Goal: Find specific page/section: Find specific page/section

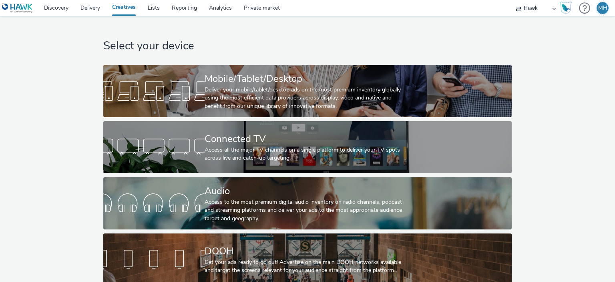
scroll to position [13, 0]
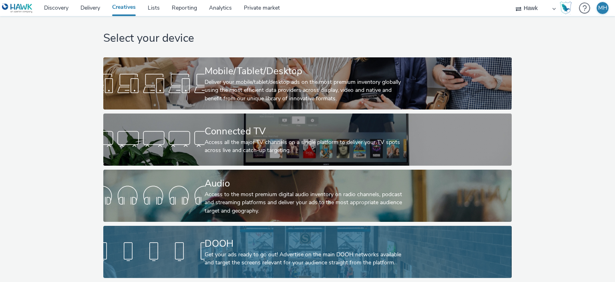
click at [352, 236] on div "DOOH" at bounding box center [306, 243] width 203 height 14
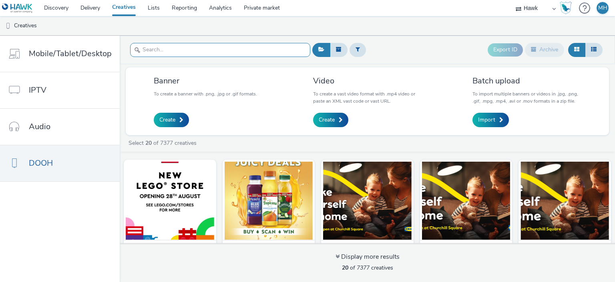
click at [159, 43] on input "text" at bounding box center [220, 50] width 180 height 14
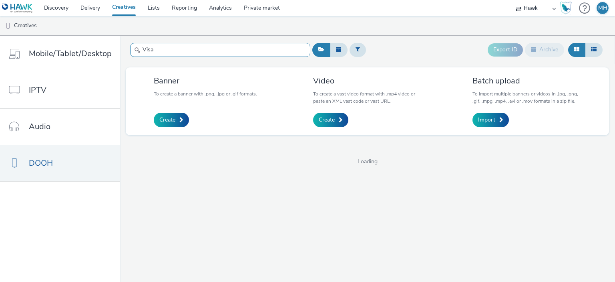
type input "Visa"
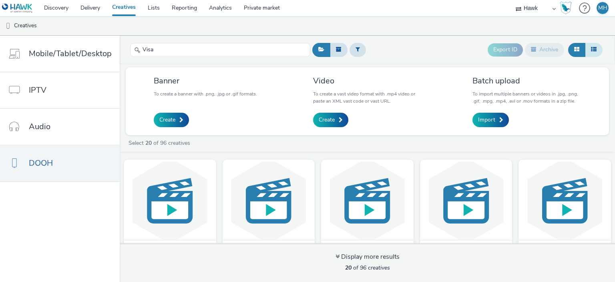
click at [594, 52] on icon at bounding box center [594, 49] width 6 height 6
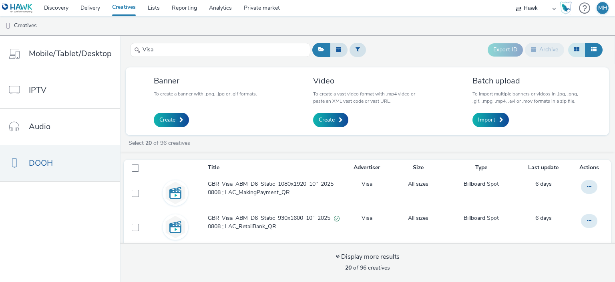
click at [574, 49] on icon at bounding box center [576, 49] width 5 height 6
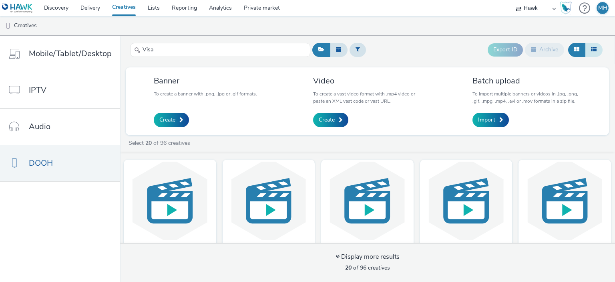
click at [596, 50] on icon at bounding box center [594, 49] width 6 height 6
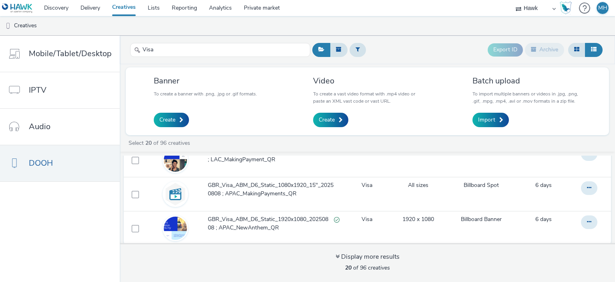
scroll to position [542, 0]
